Goal: Find specific page/section: Find specific page/section

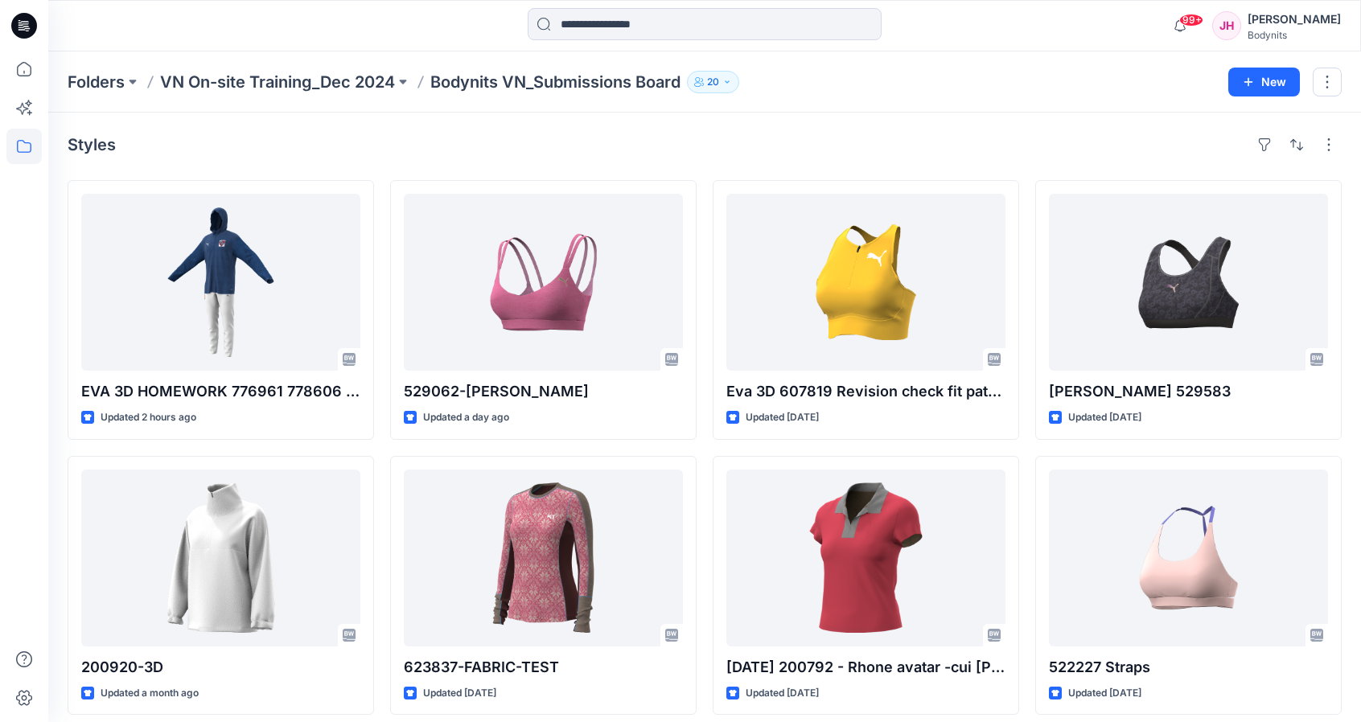
click at [491, 80] on p "Bodynits VN_Submissions Board" at bounding box center [555, 82] width 250 height 23
click at [353, 88] on p "VN On-site Training_Dec 2024" at bounding box center [277, 82] width 235 height 23
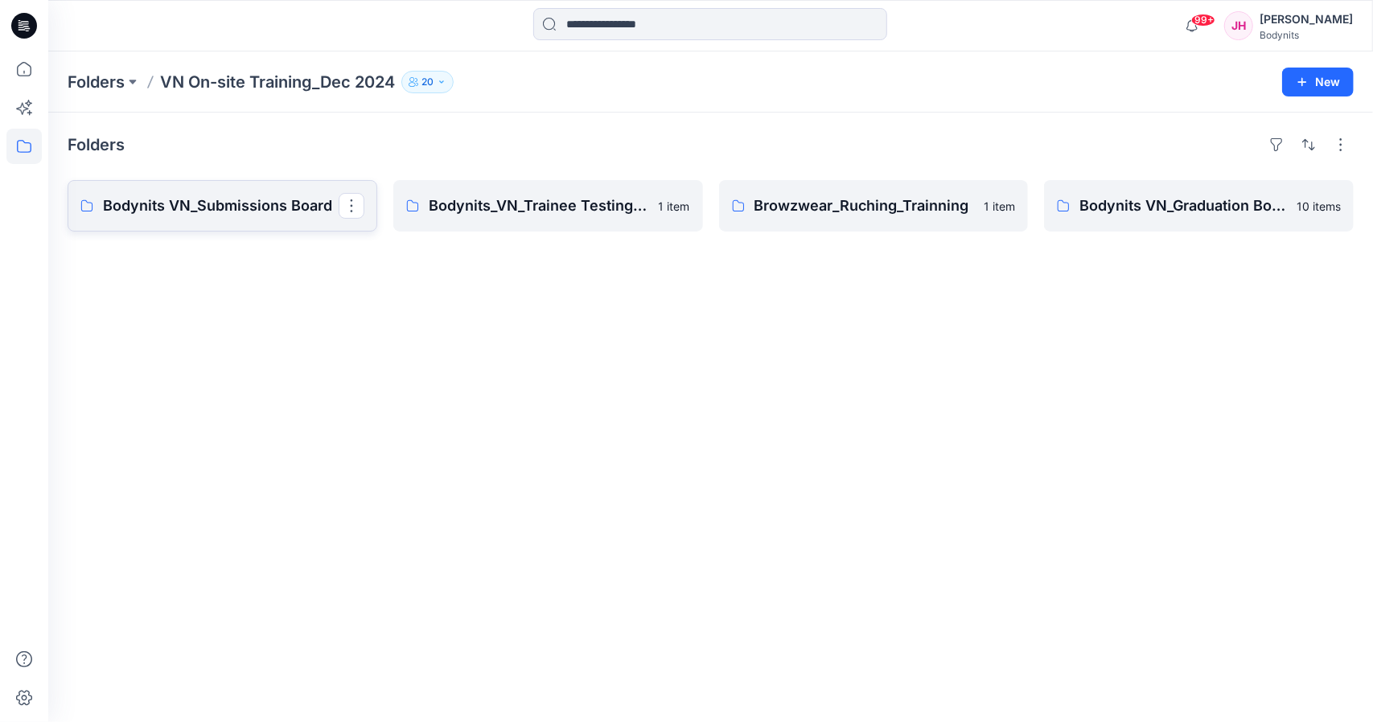
click at [233, 199] on p "Bodynits VN_Submissions Board" at bounding box center [221, 206] width 236 height 23
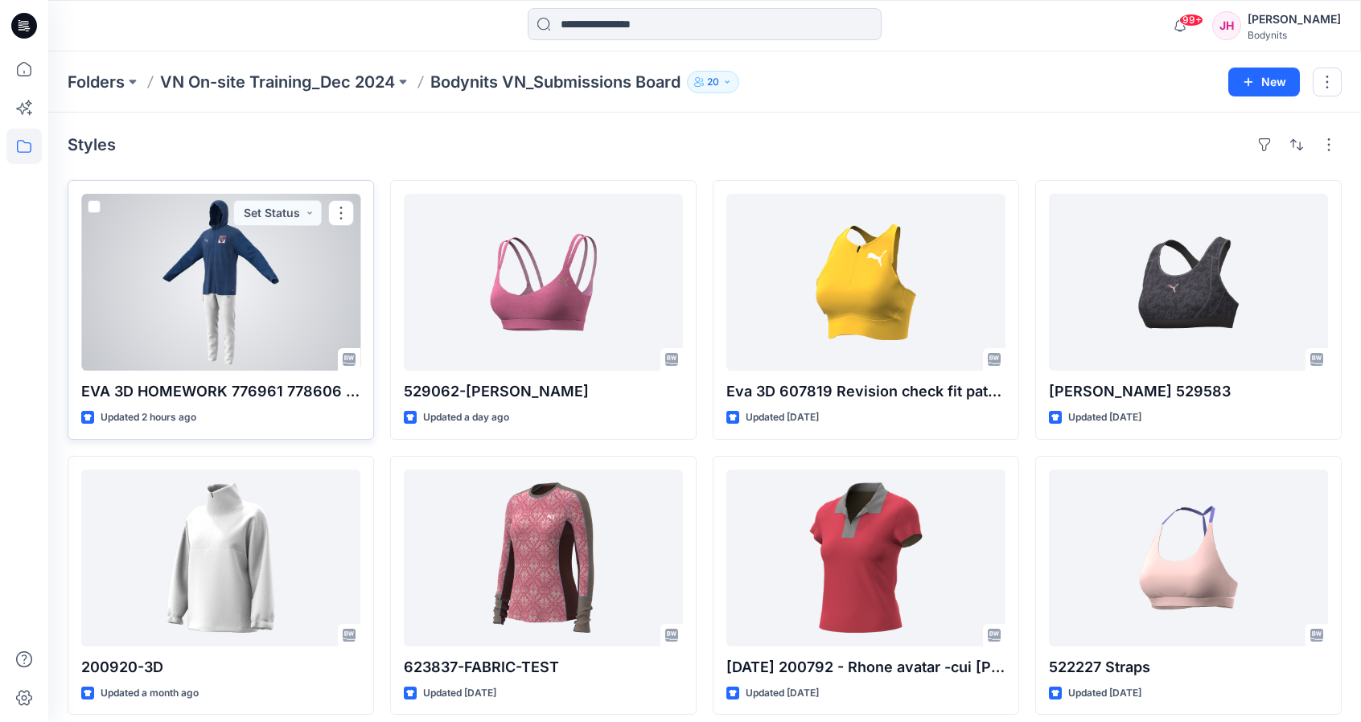
click at [208, 363] on div at bounding box center [220, 282] width 279 height 177
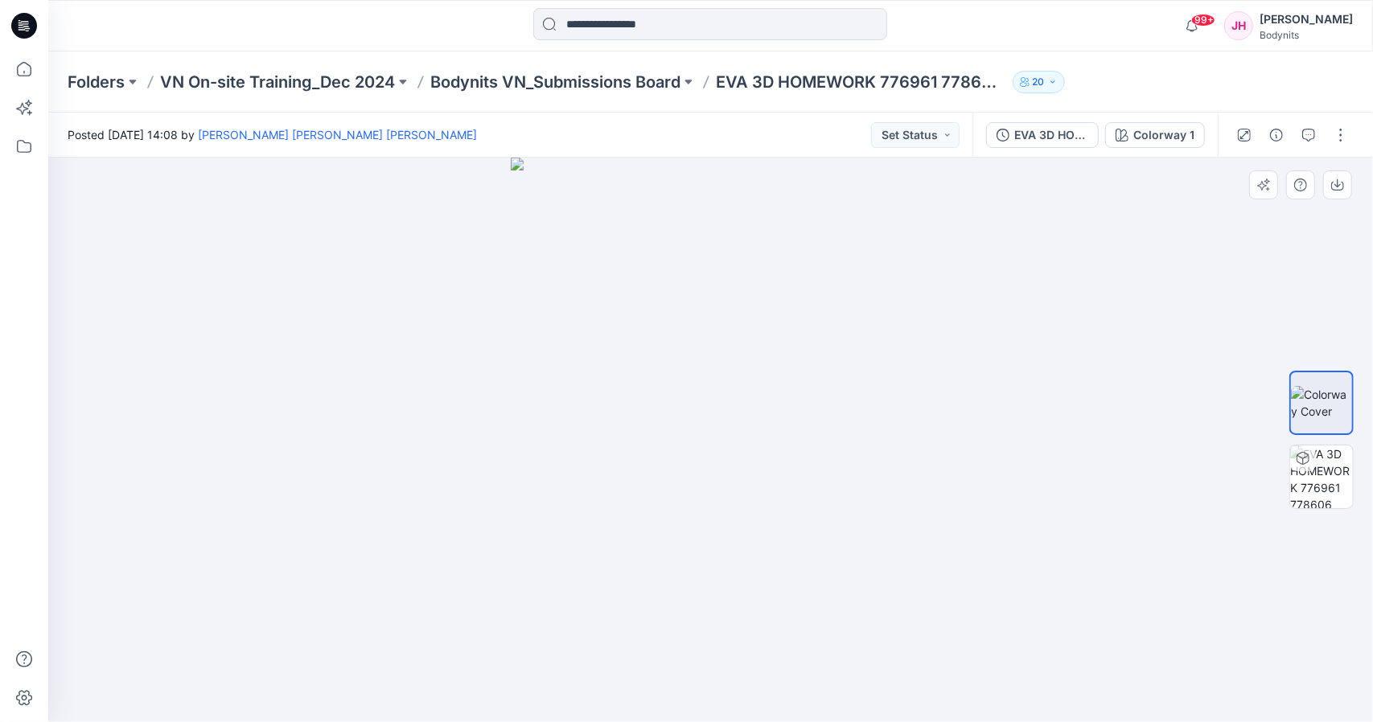
drag, startPoint x: 748, startPoint y: 487, endPoint x: 833, endPoint y: 508, distance: 87.8
click at [833, 508] on img at bounding box center [711, 440] width 400 height 565
drag, startPoint x: 826, startPoint y: 504, endPoint x: 730, endPoint y: 490, distance: 96.7
click at [734, 491] on img at bounding box center [711, 440] width 400 height 565
click at [728, 490] on img at bounding box center [711, 440] width 400 height 565
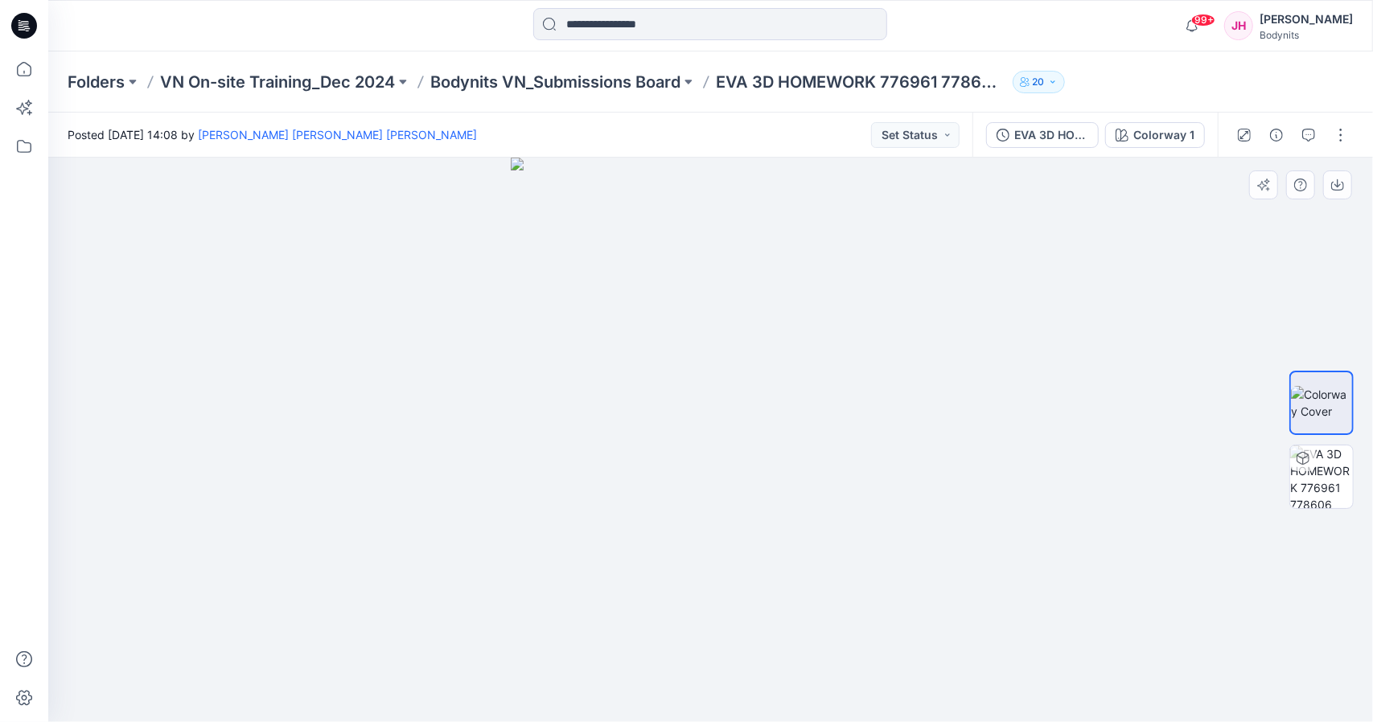
click at [728, 490] on img at bounding box center [711, 440] width 400 height 565
click at [576, 523] on img at bounding box center [711, 440] width 400 height 565
click at [571, 518] on img at bounding box center [711, 440] width 400 height 565
click at [814, 86] on p "EVA 3D HOMEWORK 776961 778606 outfit" at bounding box center [861, 82] width 290 height 23
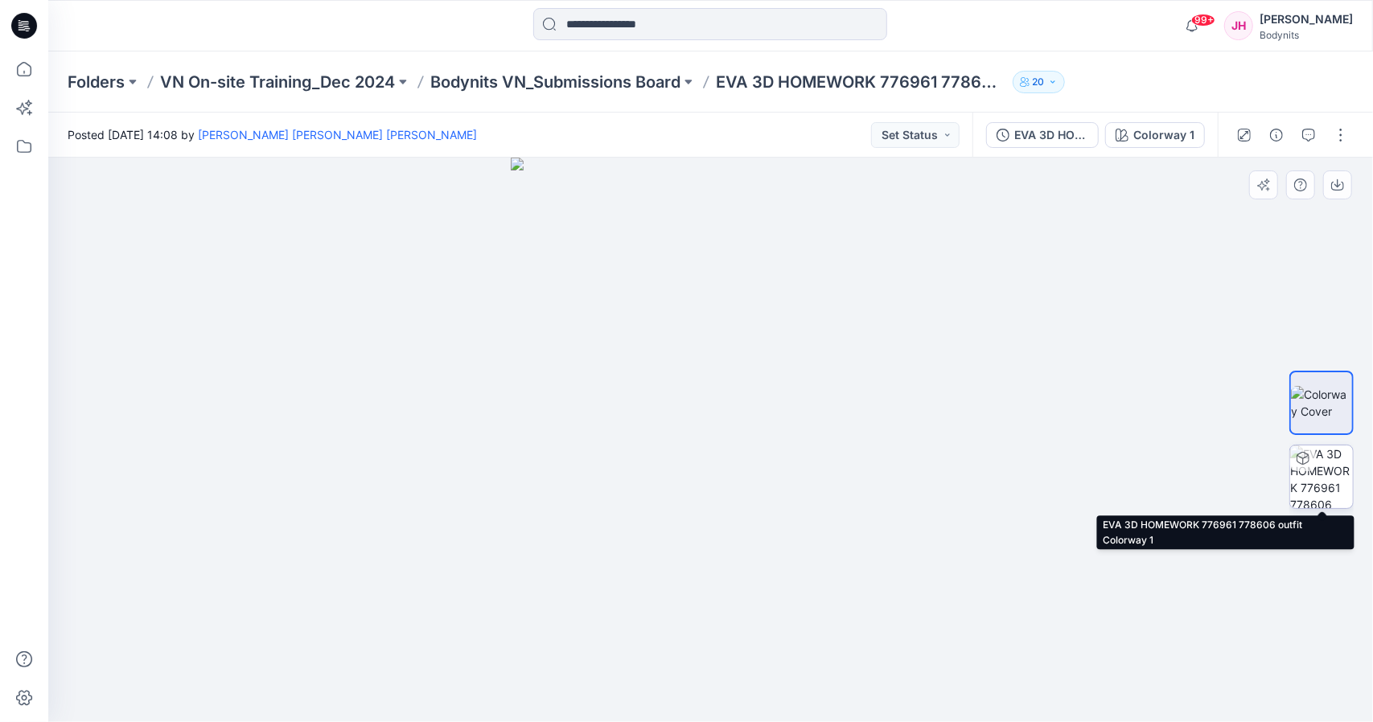
click at [1324, 483] on img at bounding box center [1321, 477] width 63 height 63
